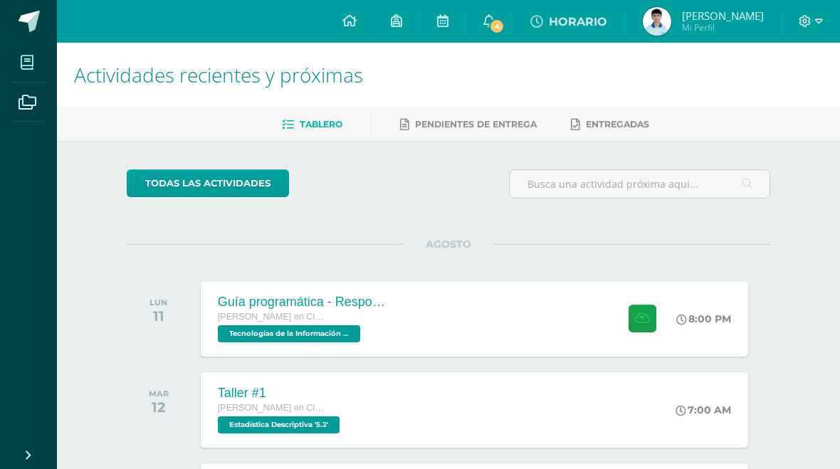
click at [16, 60] on span at bounding box center [27, 62] width 32 height 32
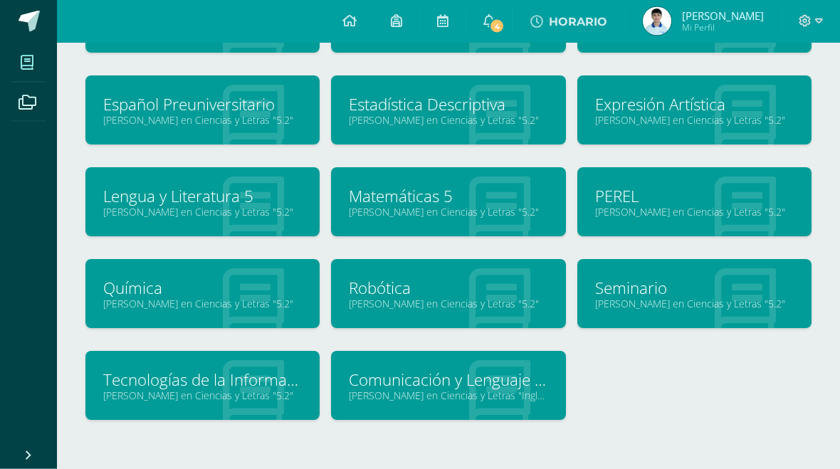
scroll to position [151, 0]
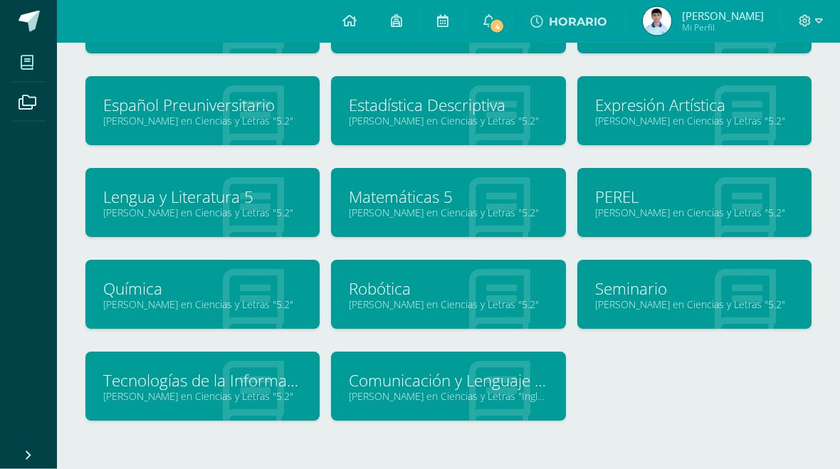
click at [638, 290] on link "Seminario" at bounding box center [694, 289] width 199 height 22
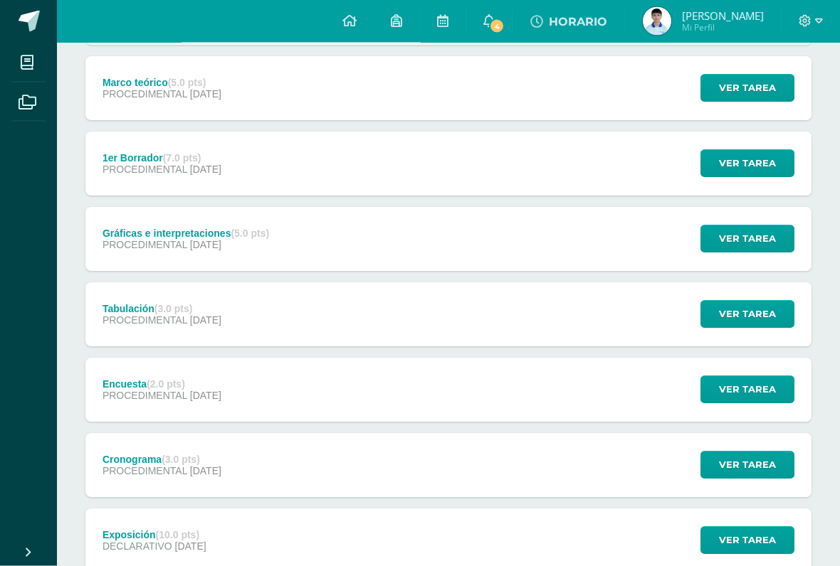
scroll to position [935, 0]
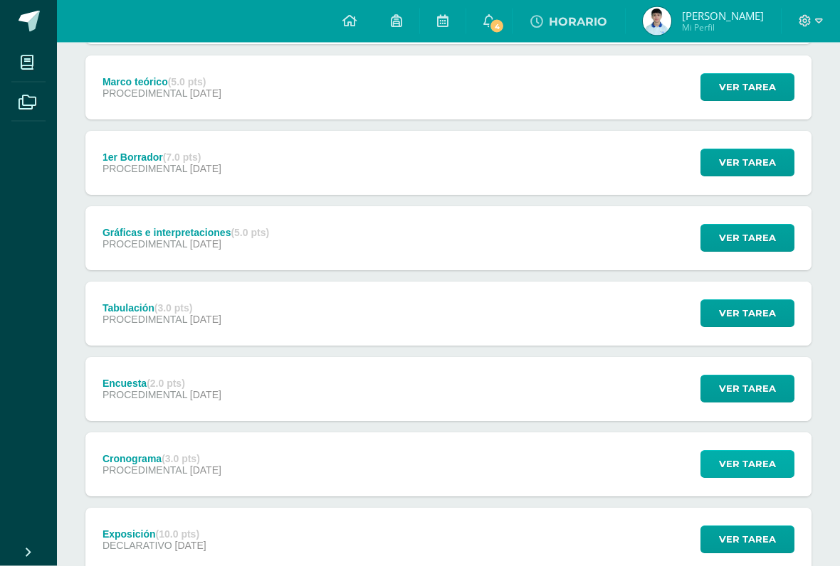
click at [761, 468] on span "Ver tarea" at bounding box center [747, 465] width 57 height 26
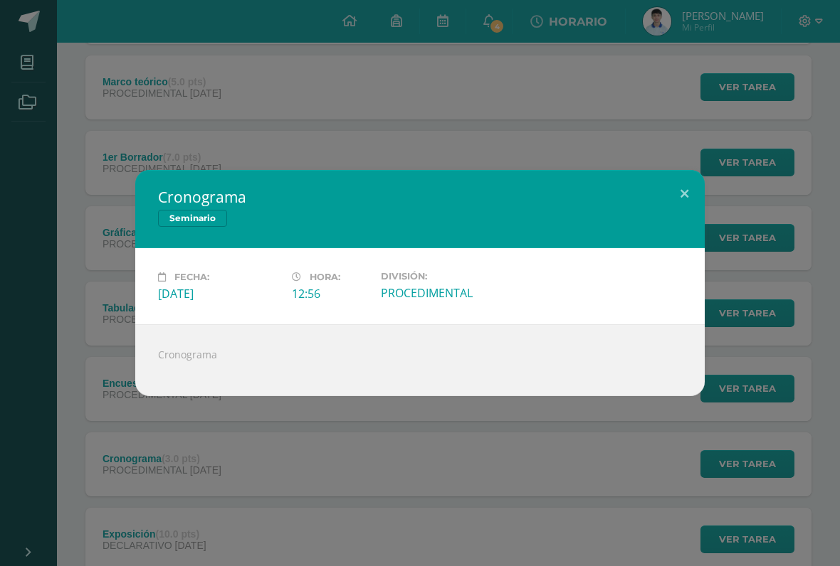
click at [166, 366] on div at bounding box center [420, 366] width 524 height 11
click at [687, 181] on button at bounding box center [684, 194] width 41 height 48
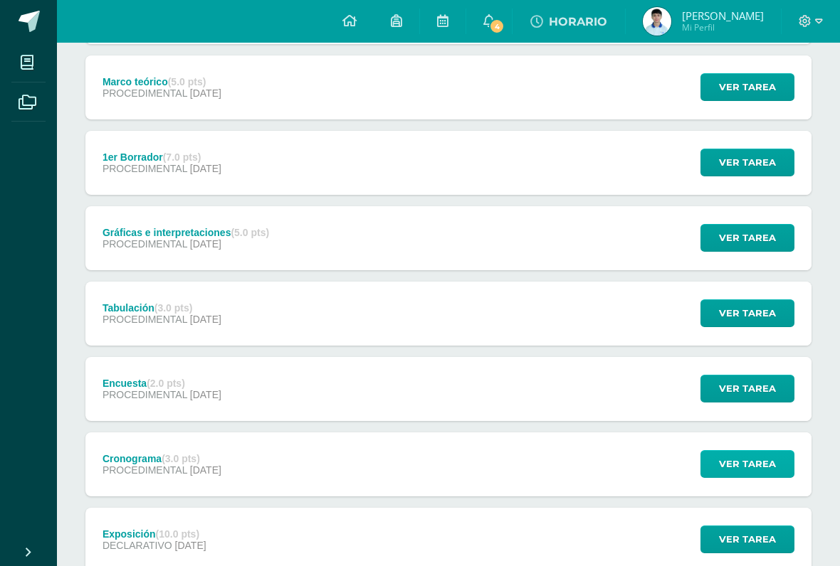
click at [760, 458] on span "Ver tarea" at bounding box center [747, 464] width 57 height 26
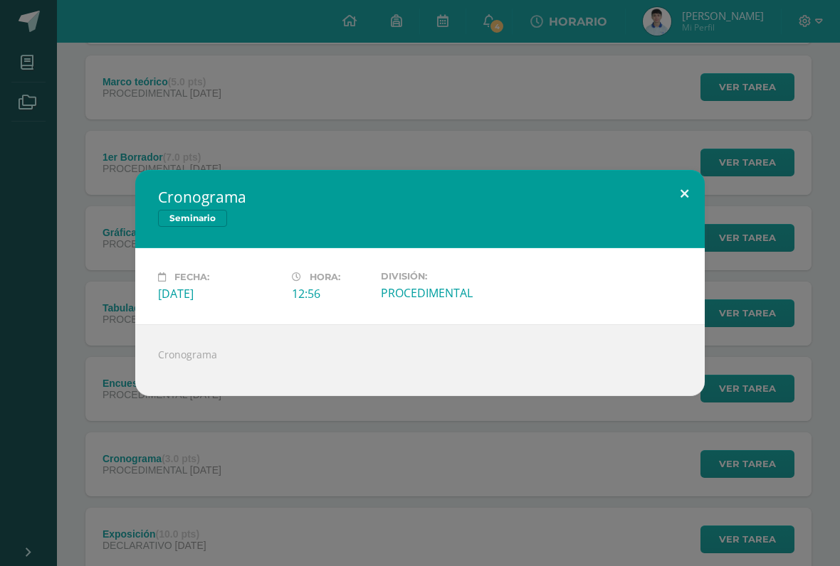
click at [680, 188] on button at bounding box center [684, 194] width 41 height 48
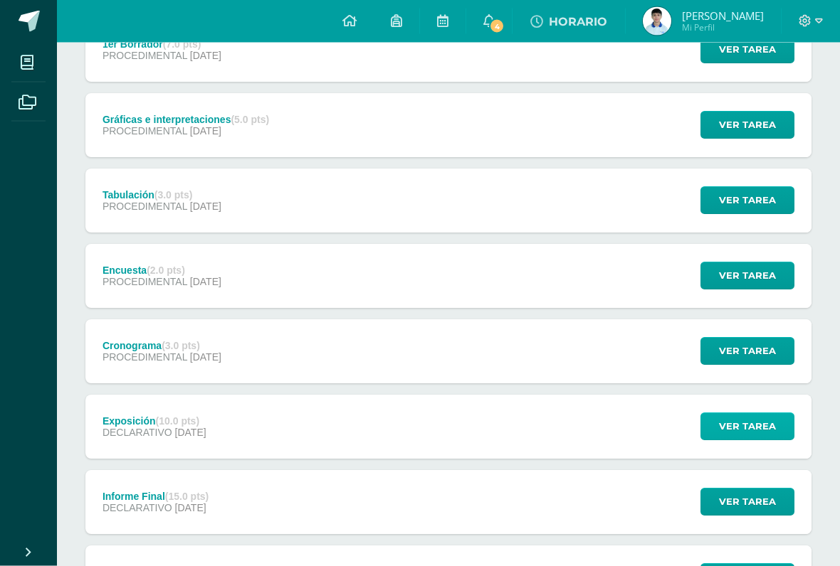
click at [762, 423] on span "Ver tarea" at bounding box center [747, 427] width 57 height 26
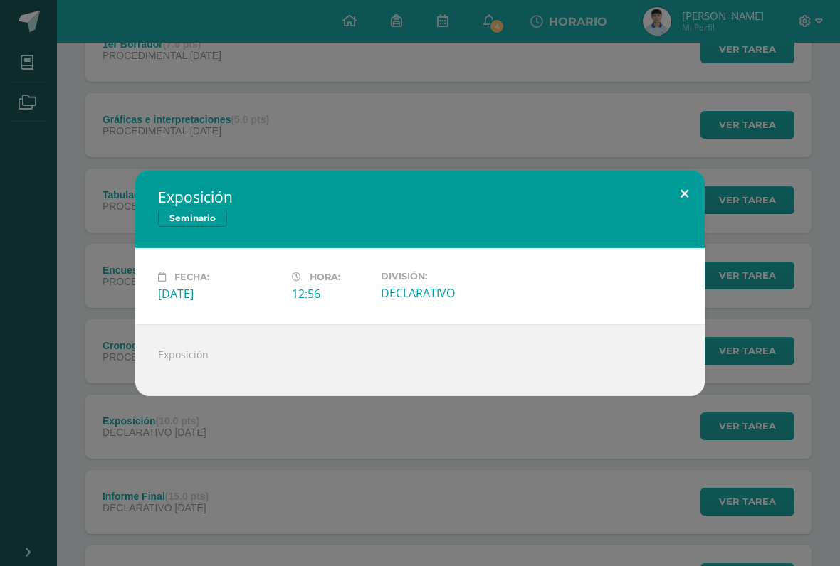
click at [678, 194] on button at bounding box center [684, 194] width 41 height 48
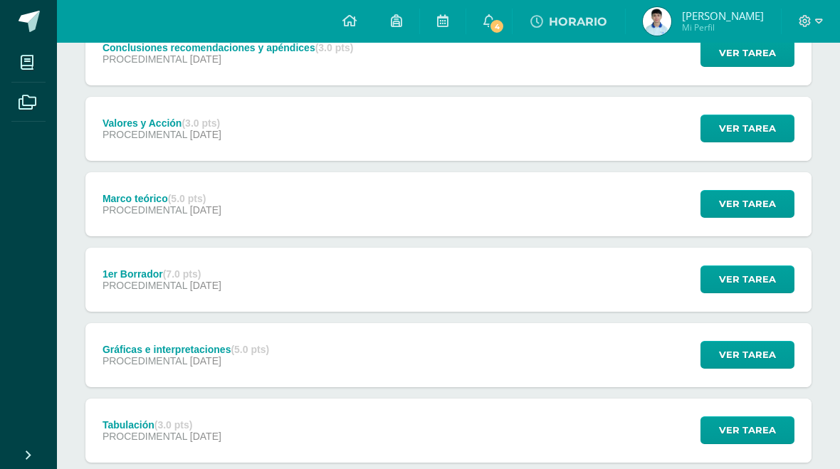
scroll to position [818, 0]
click at [771, 285] on span "Ver tarea" at bounding box center [747, 280] width 57 height 26
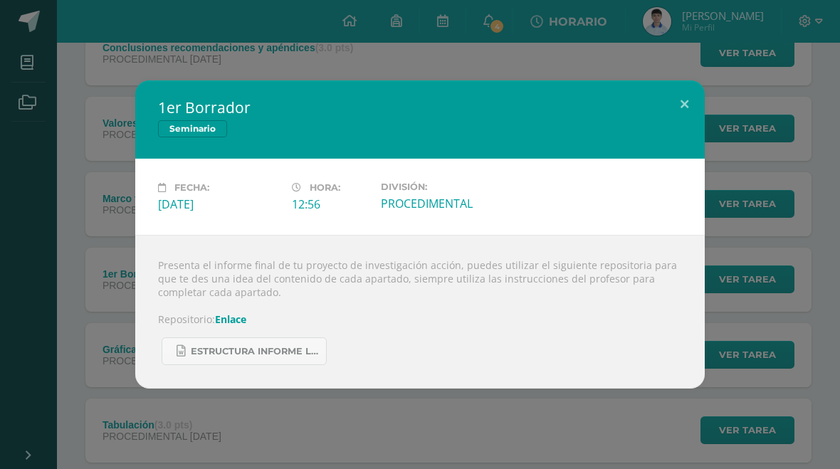
click at [226, 322] on link "Enlace" at bounding box center [230, 319] width 31 height 14
click at [684, 85] on button at bounding box center [684, 104] width 41 height 48
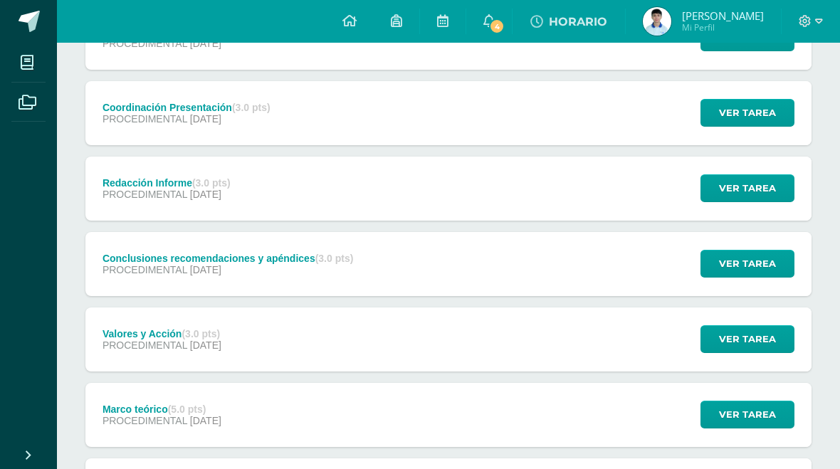
scroll to position [608, 0]
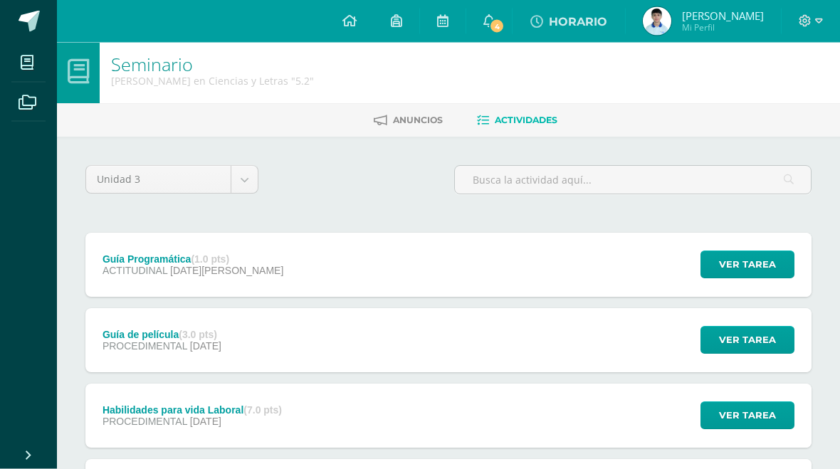
click at [119, 268] on span "ACTITUDINAL" at bounding box center [134, 270] width 65 height 11
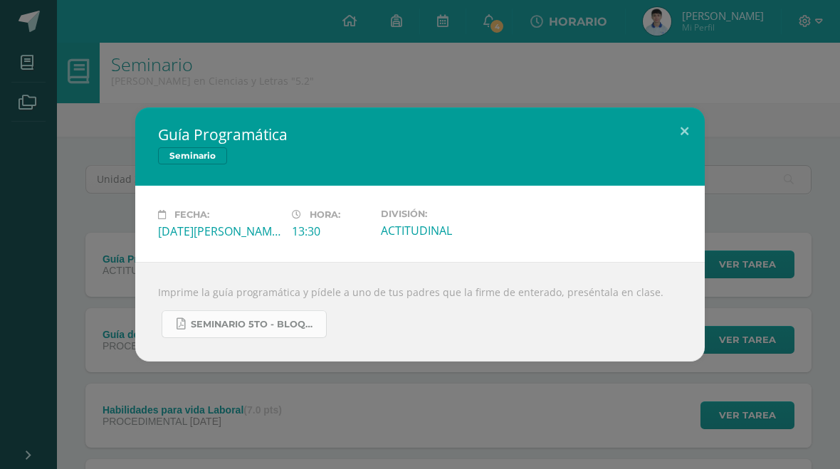
click at [188, 330] on link "Seminario 5to - Bloque 3 - 2025.pdf" at bounding box center [244, 324] width 165 height 28
